Goal: Information Seeking & Learning: Learn about a topic

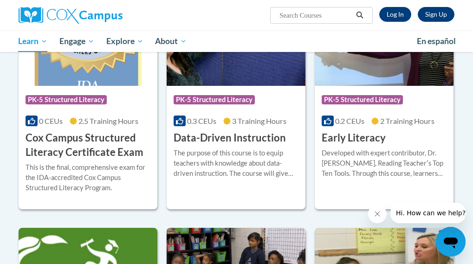
scroll to position [365, 0]
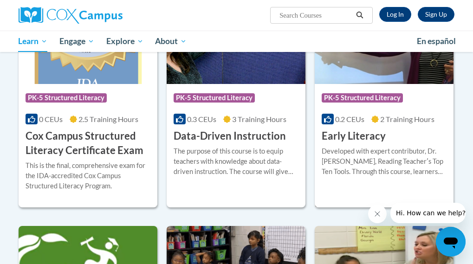
click at [373, 132] on h3 "Early Literacy" at bounding box center [354, 136] width 64 height 14
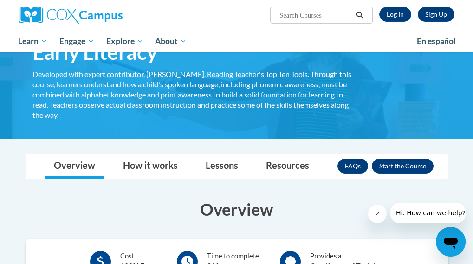
scroll to position [55, 0]
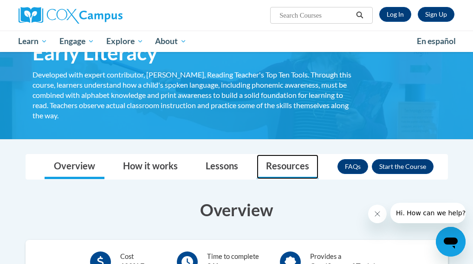
click at [285, 168] on link "Resources" at bounding box center [288, 167] width 62 height 25
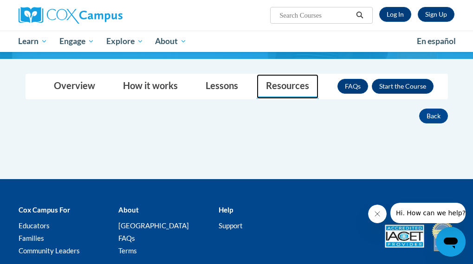
scroll to position [103, 0]
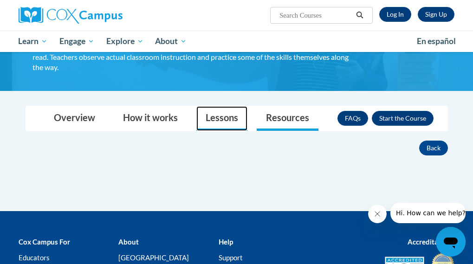
click at [234, 119] on link "Lessons" at bounding box center [221, 118] width 51 height 25
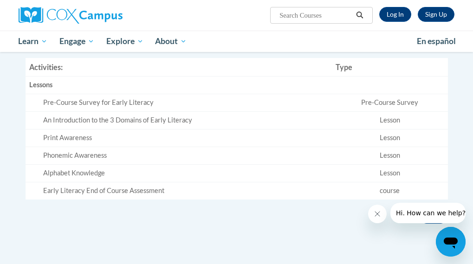
scroll to position [239, 0]
